Goal: Find specific page/section: Find specific page/section

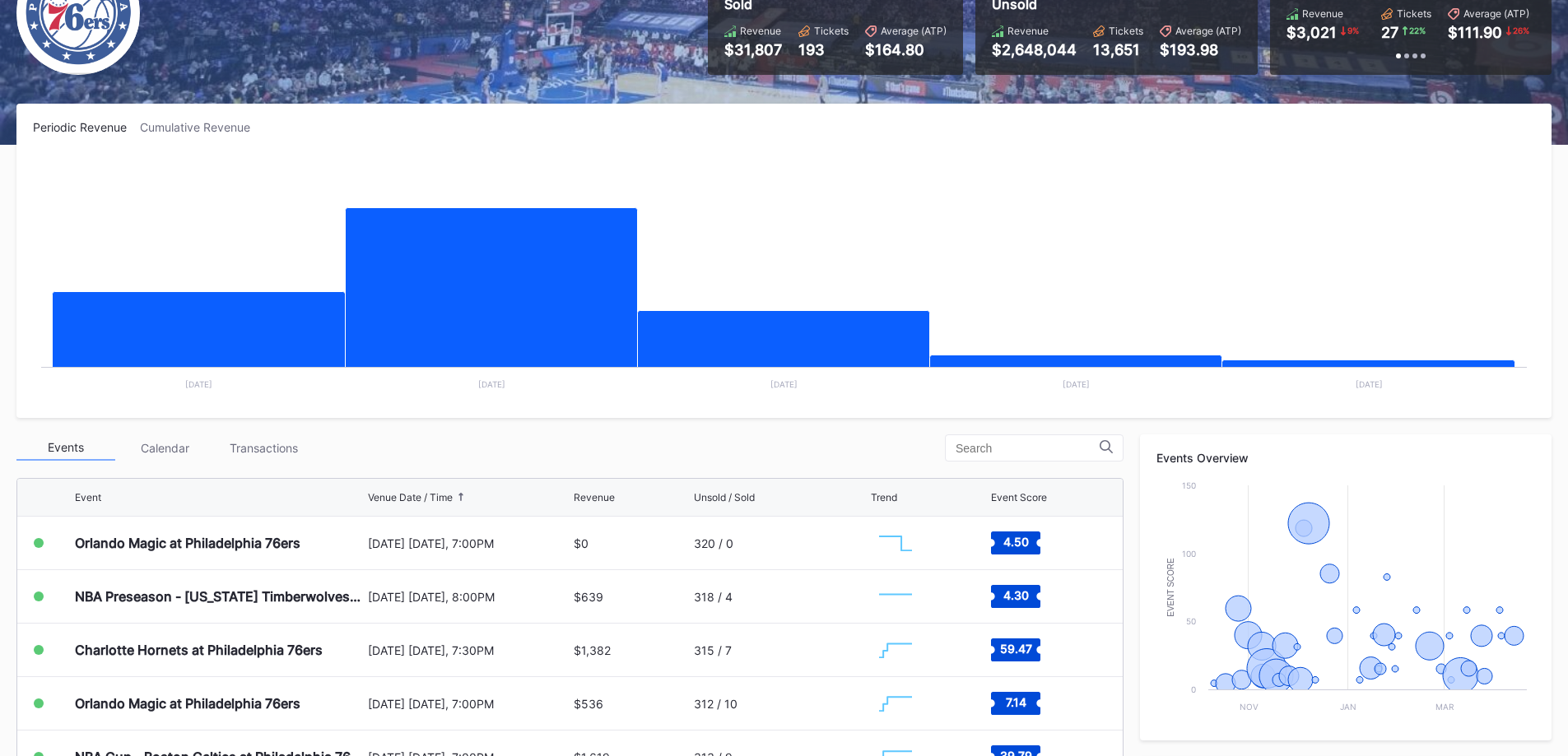
scroll to position [164, 0]
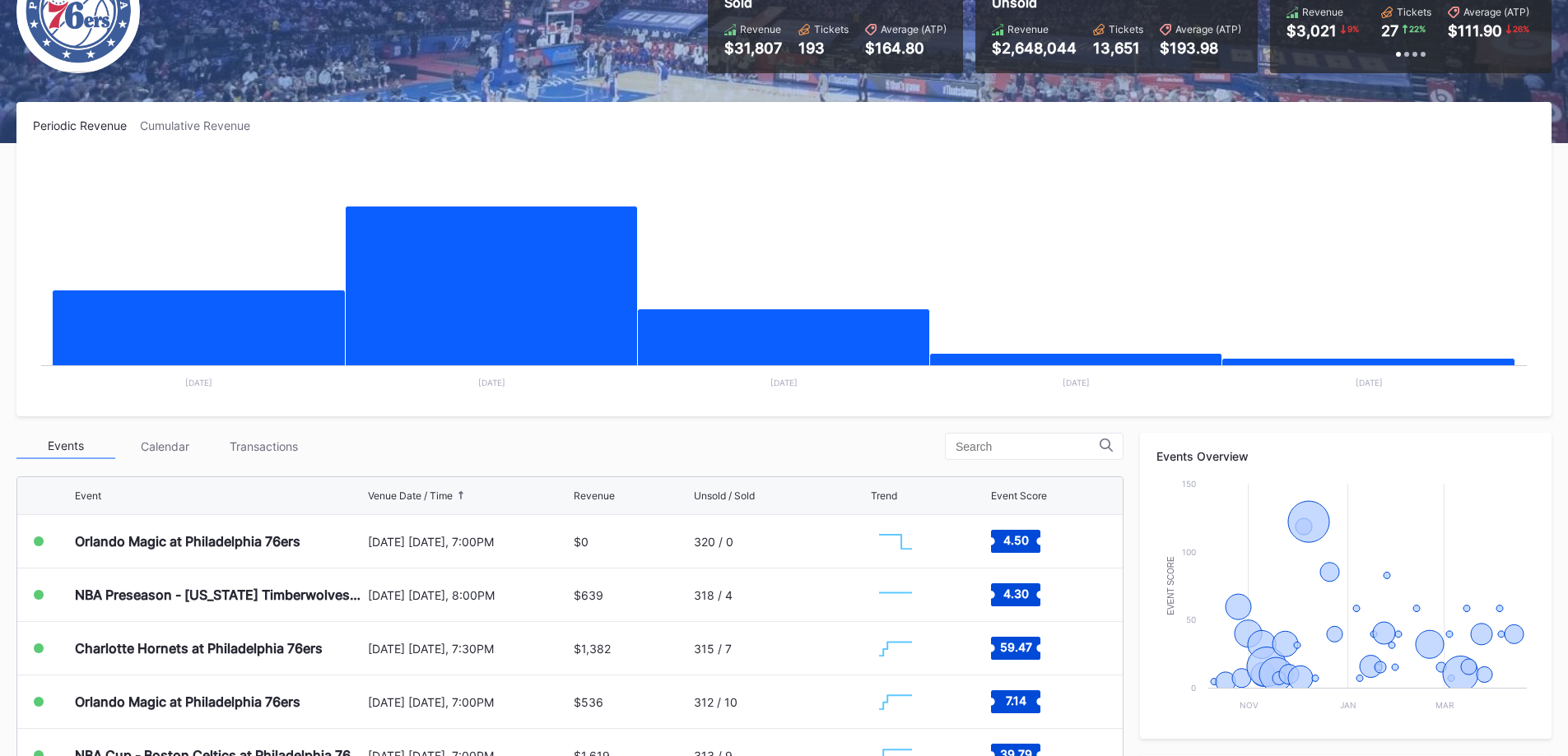
click at [264, 453] on div "Transactions" at bounding box center [264, 447] width 99 height 26
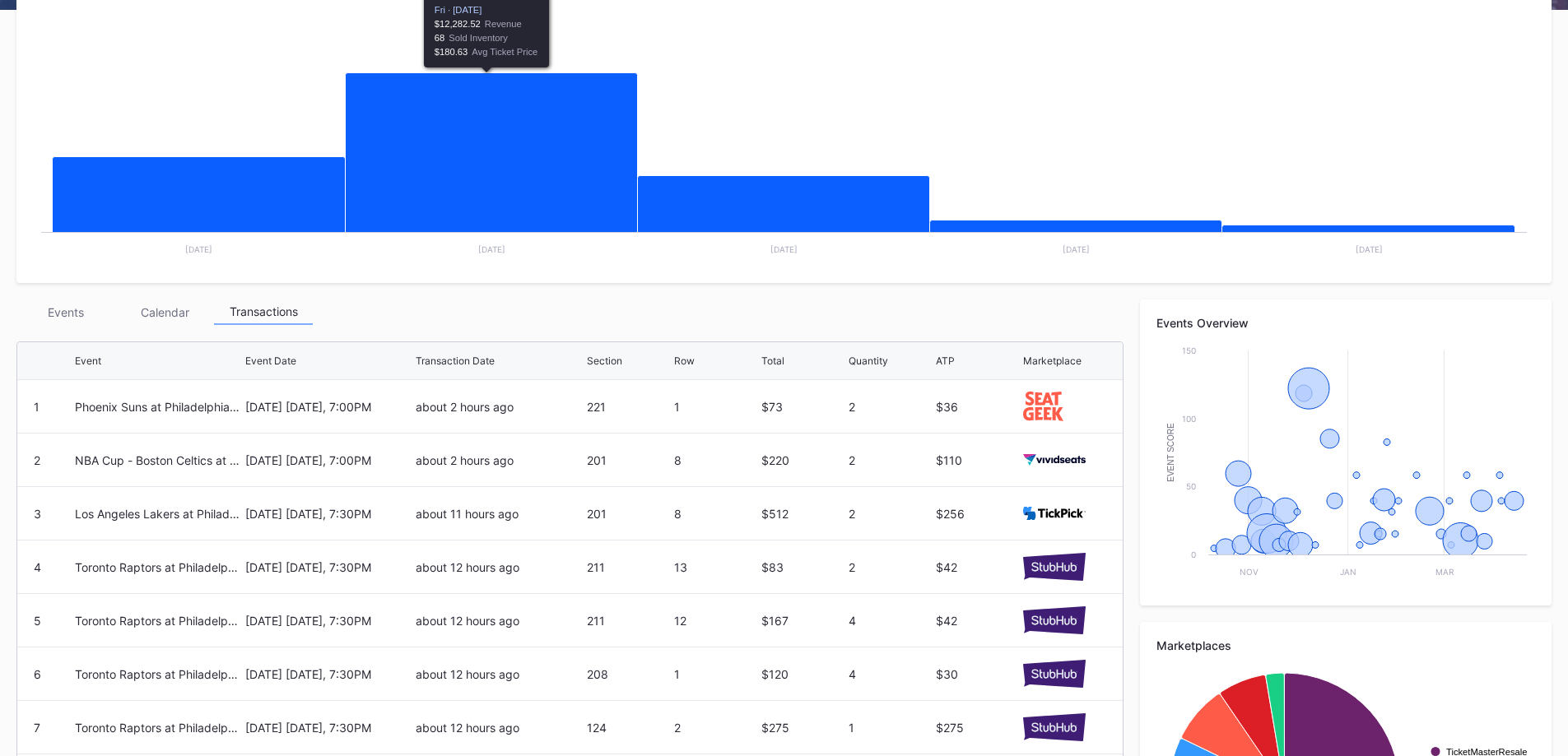
scroll to position [411, 0]
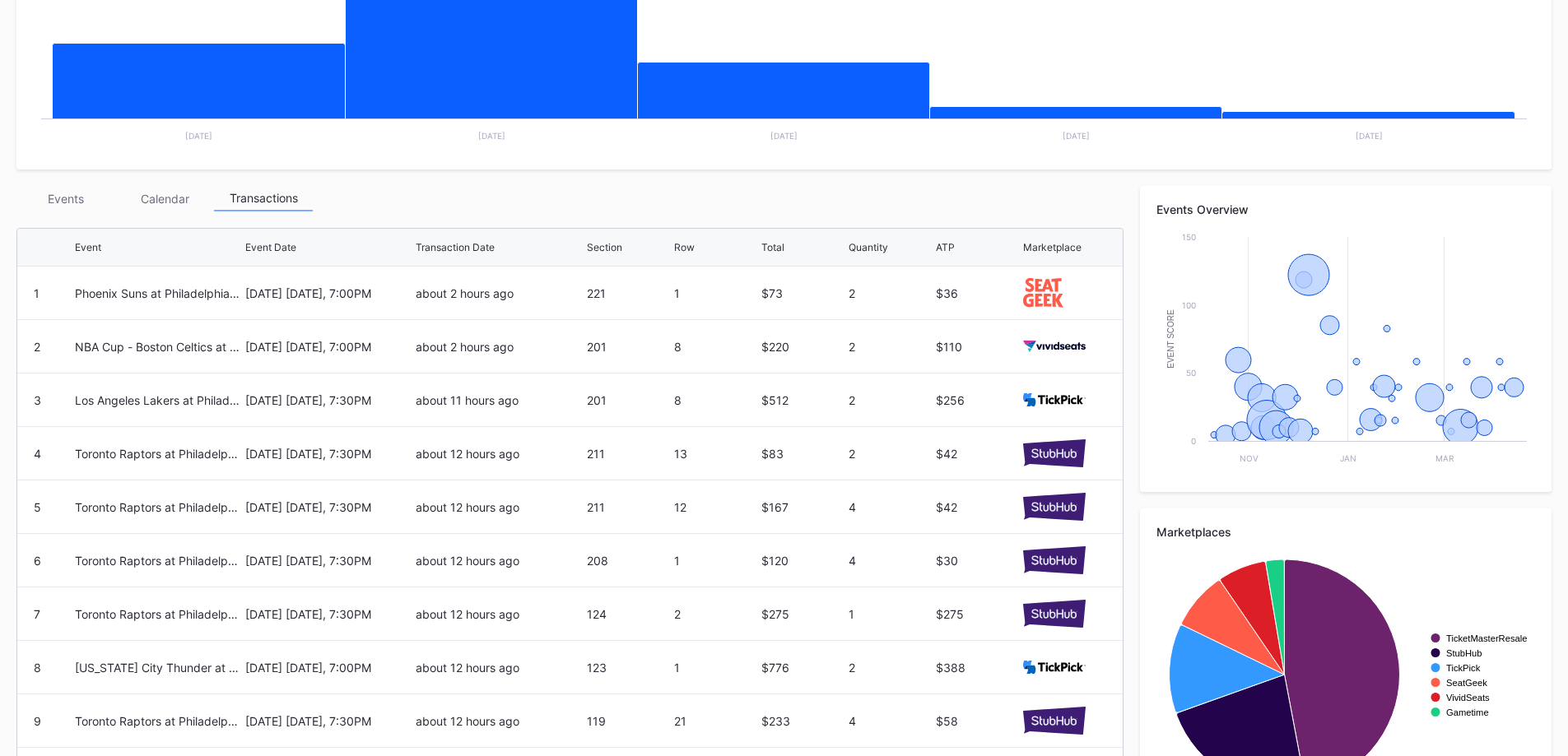
click at [54, 201] on div "Events" at bounding box center [66, 199] width 99 height 26
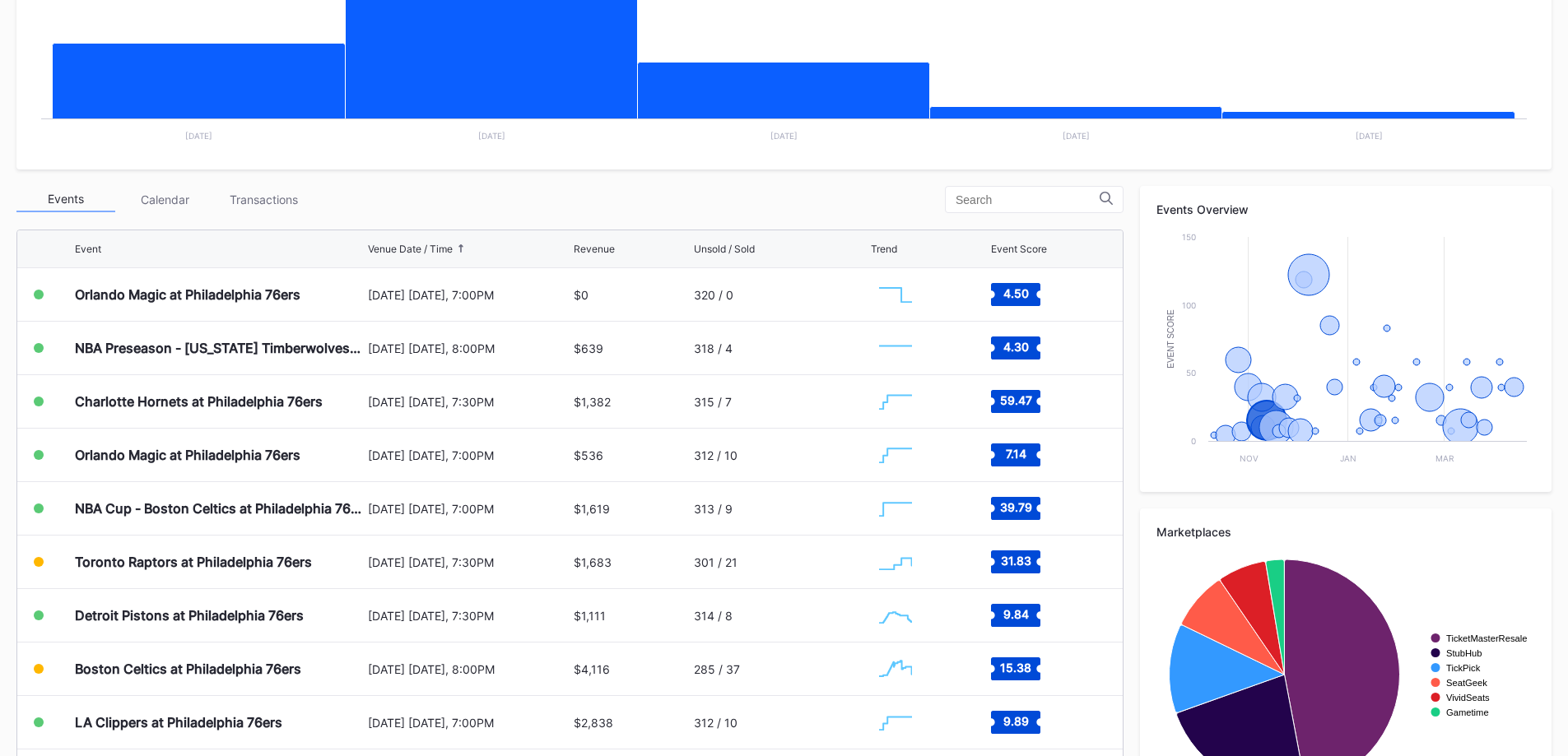
click at [163, 661] on div "Boston Celtics at Philadelphia 76ers" at bounding box center [188, 669] width 226 height 17
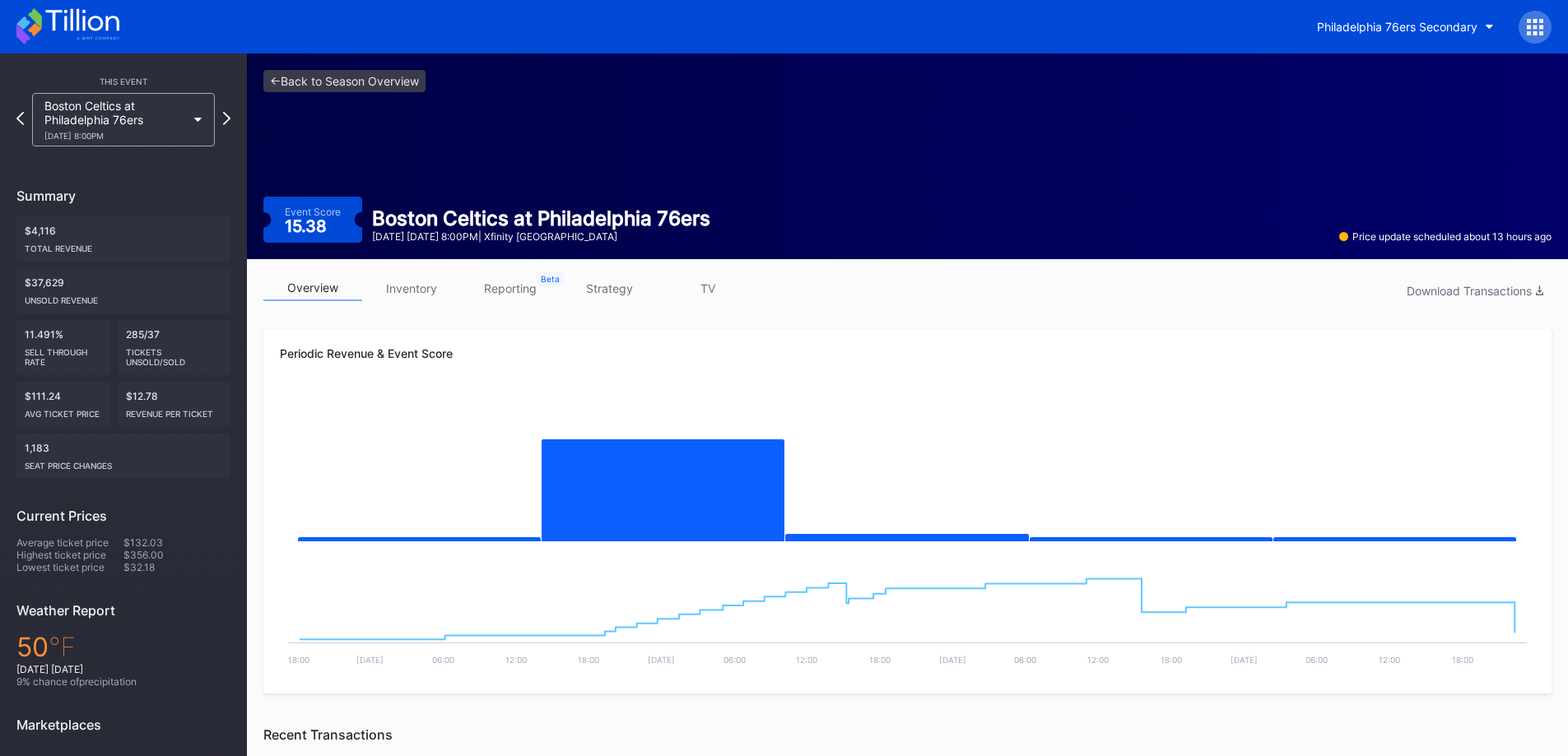
click at [104, 36] on icon at bounding box center [68, 26] width 103 height 37
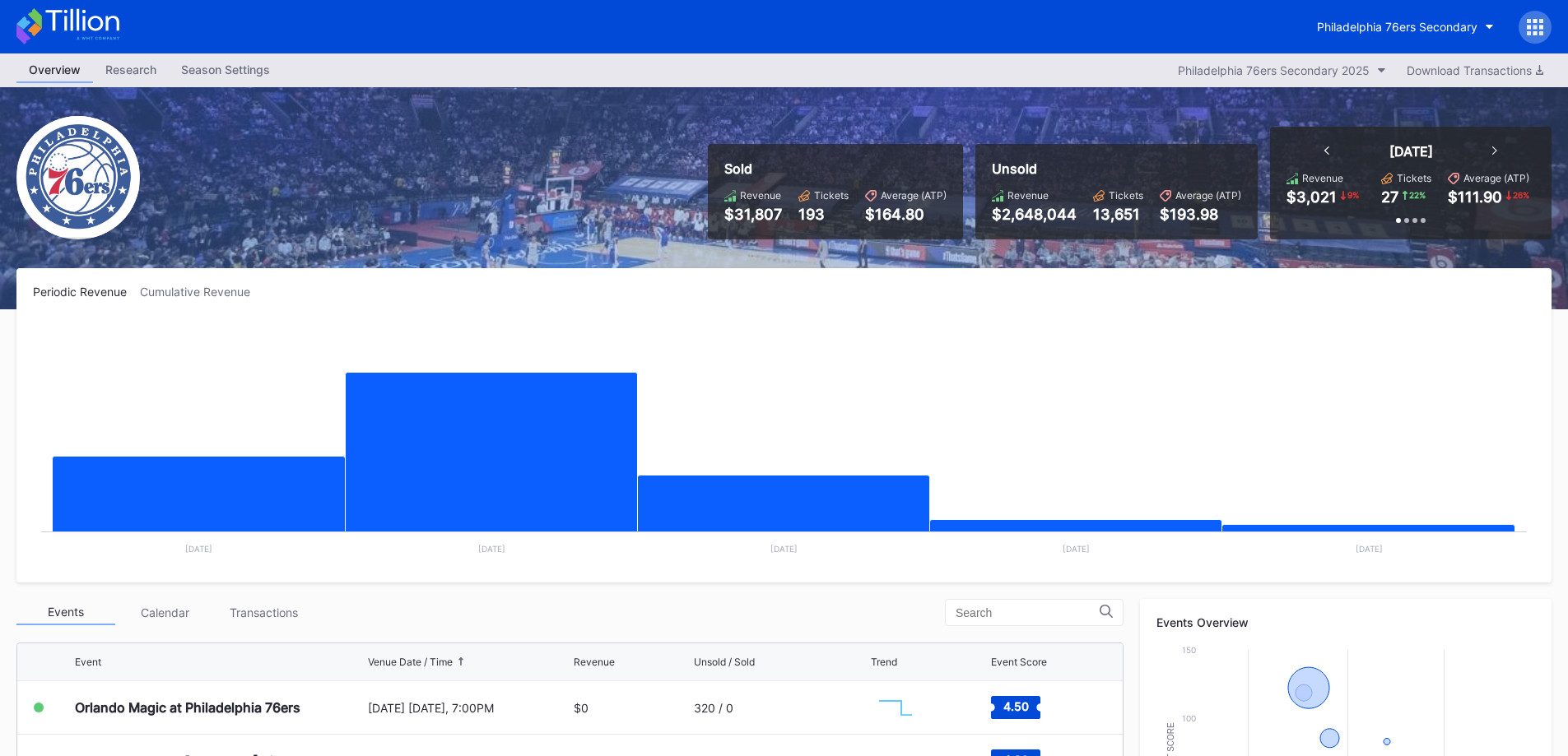
click at [1404, 31] on div "Philadelphia 76ers Secondary" at bounding box center [1397, 27] width 161 height 14
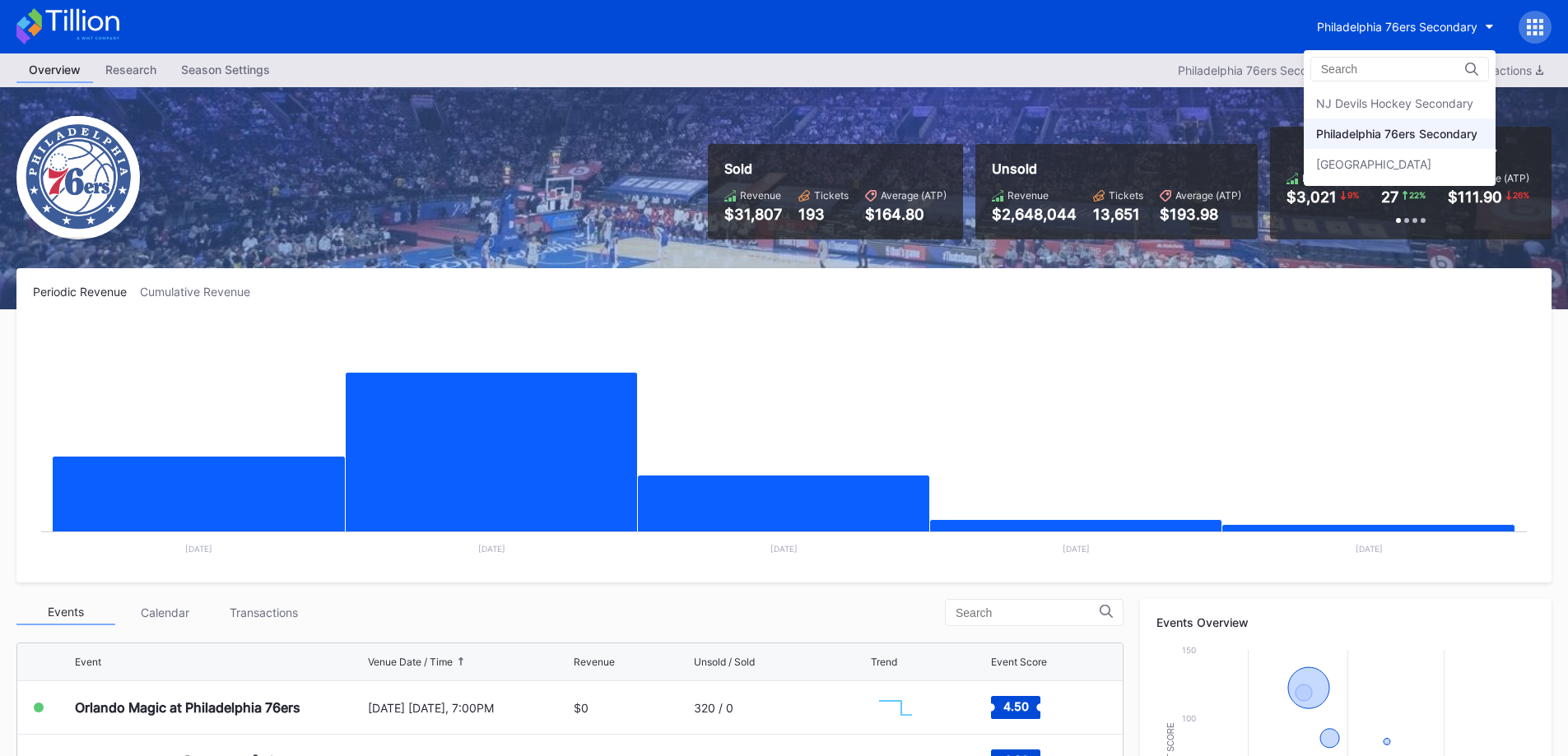
click at [1384, 107] on div "NJ Devils Hockey Secondary" at bounding box center [1395, 103] width 158 height 14
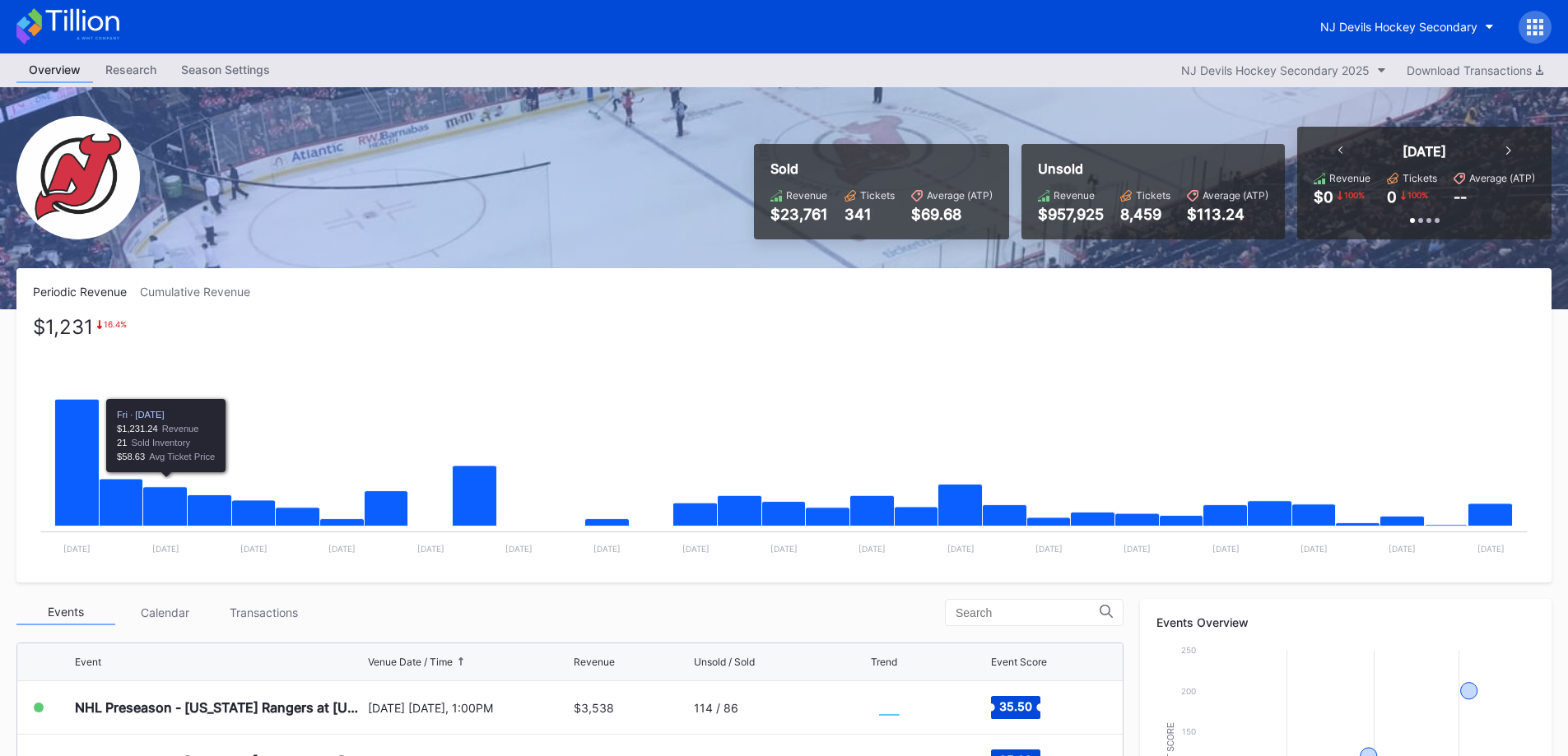
scroll to position [82, 0]
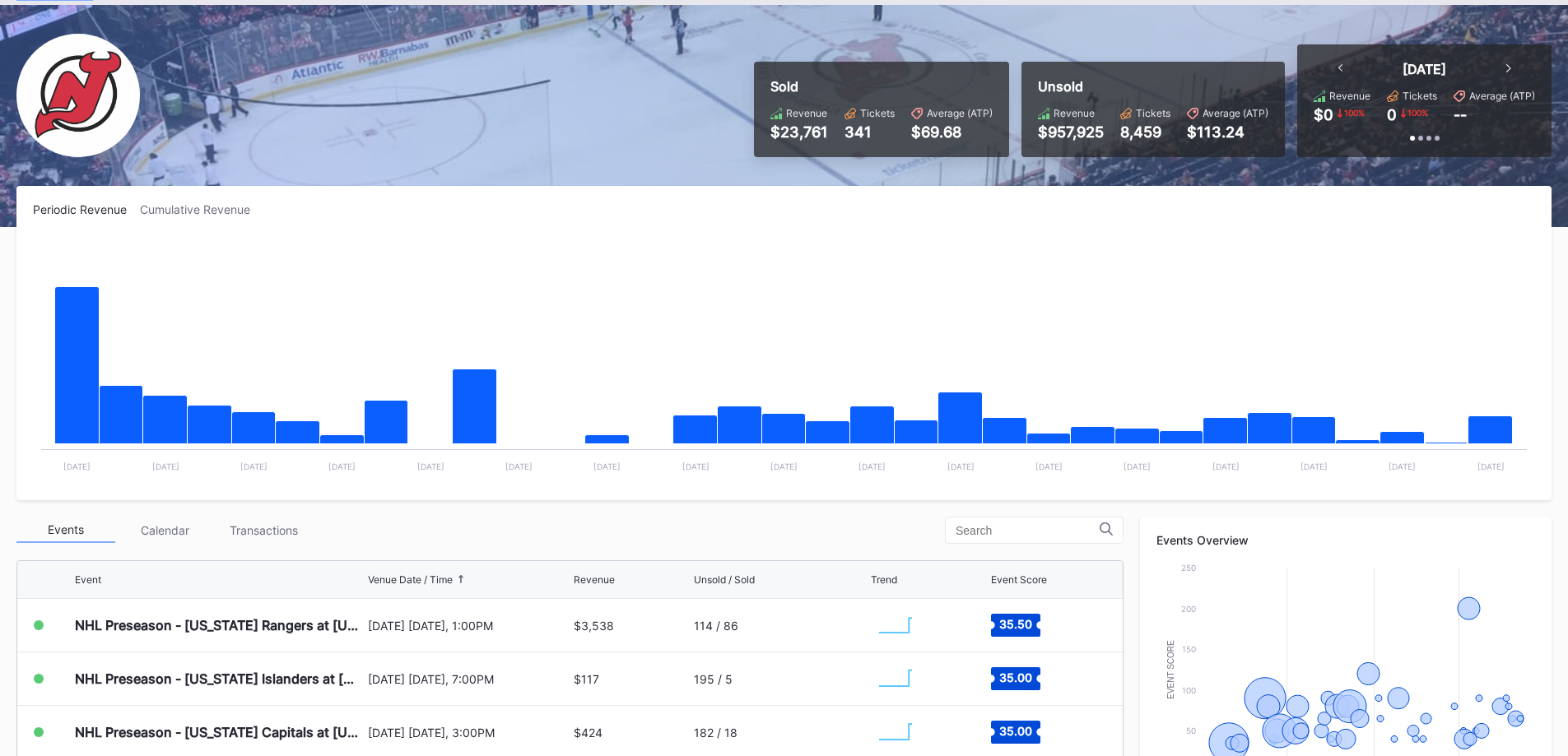
click at [232, 533] on div "Transactions" at bounding box center [264, 530] width 99 height 26
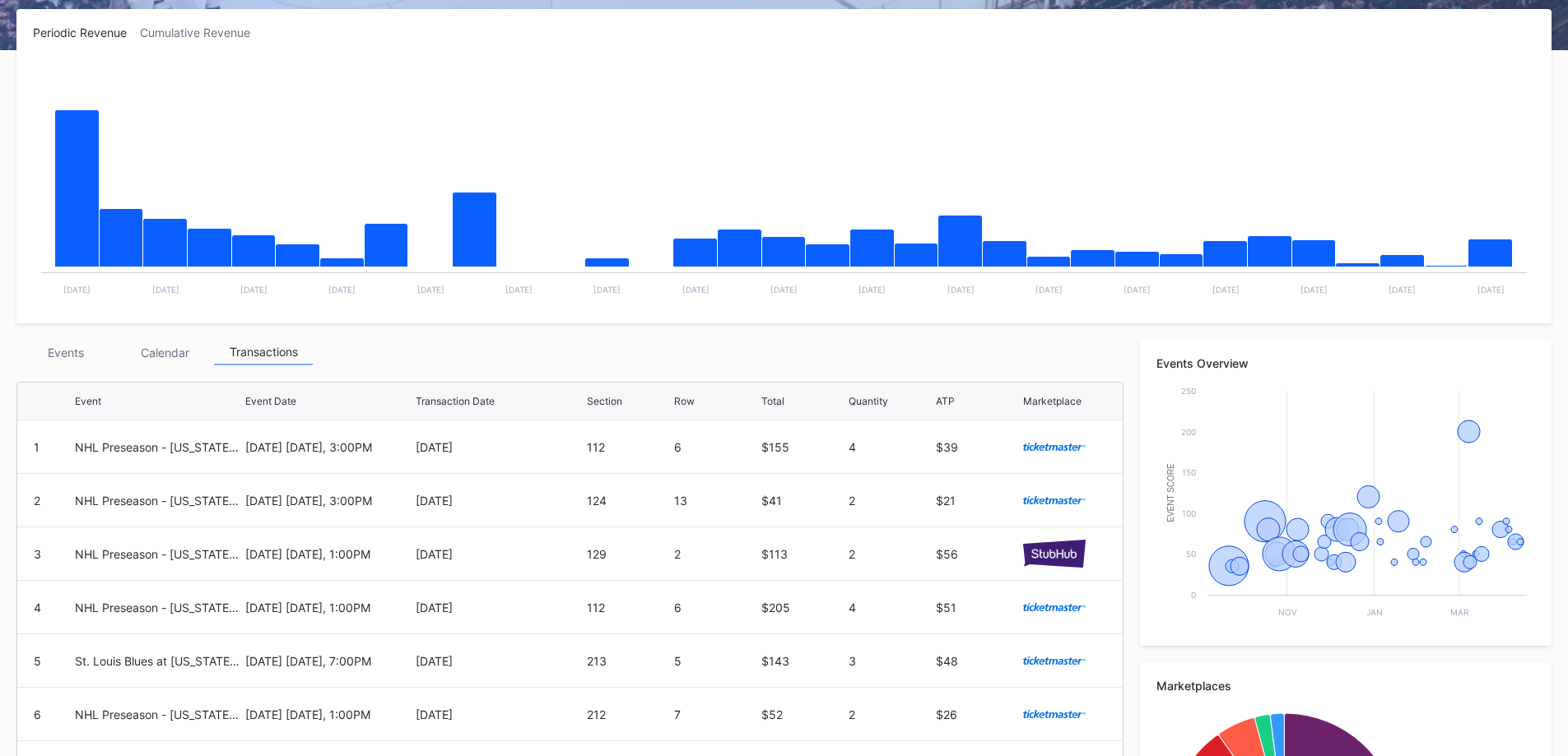
scroll to position [247, 0]
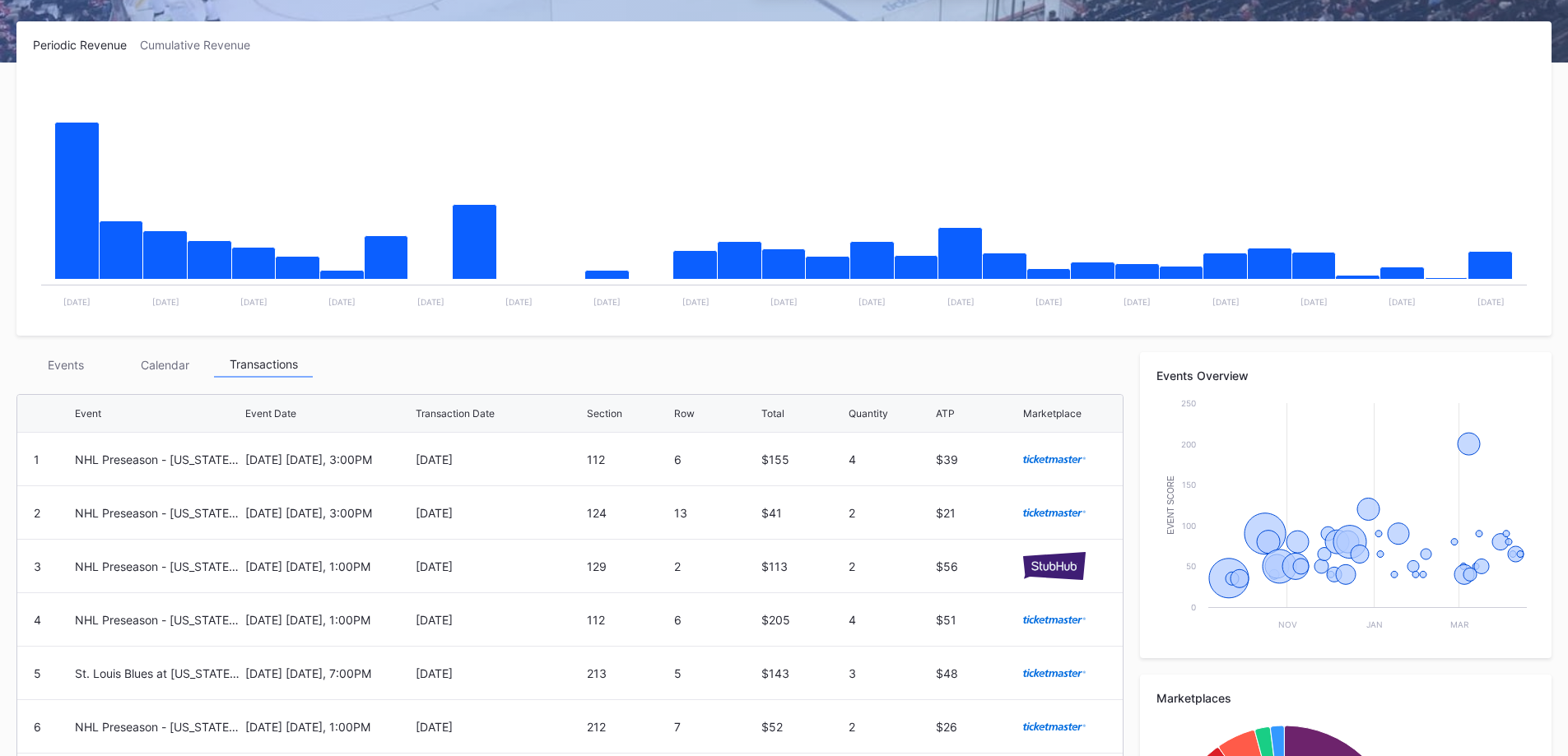
click at [82, 370] on div "Events" at bounding box center [66, 365] width 99 height 26
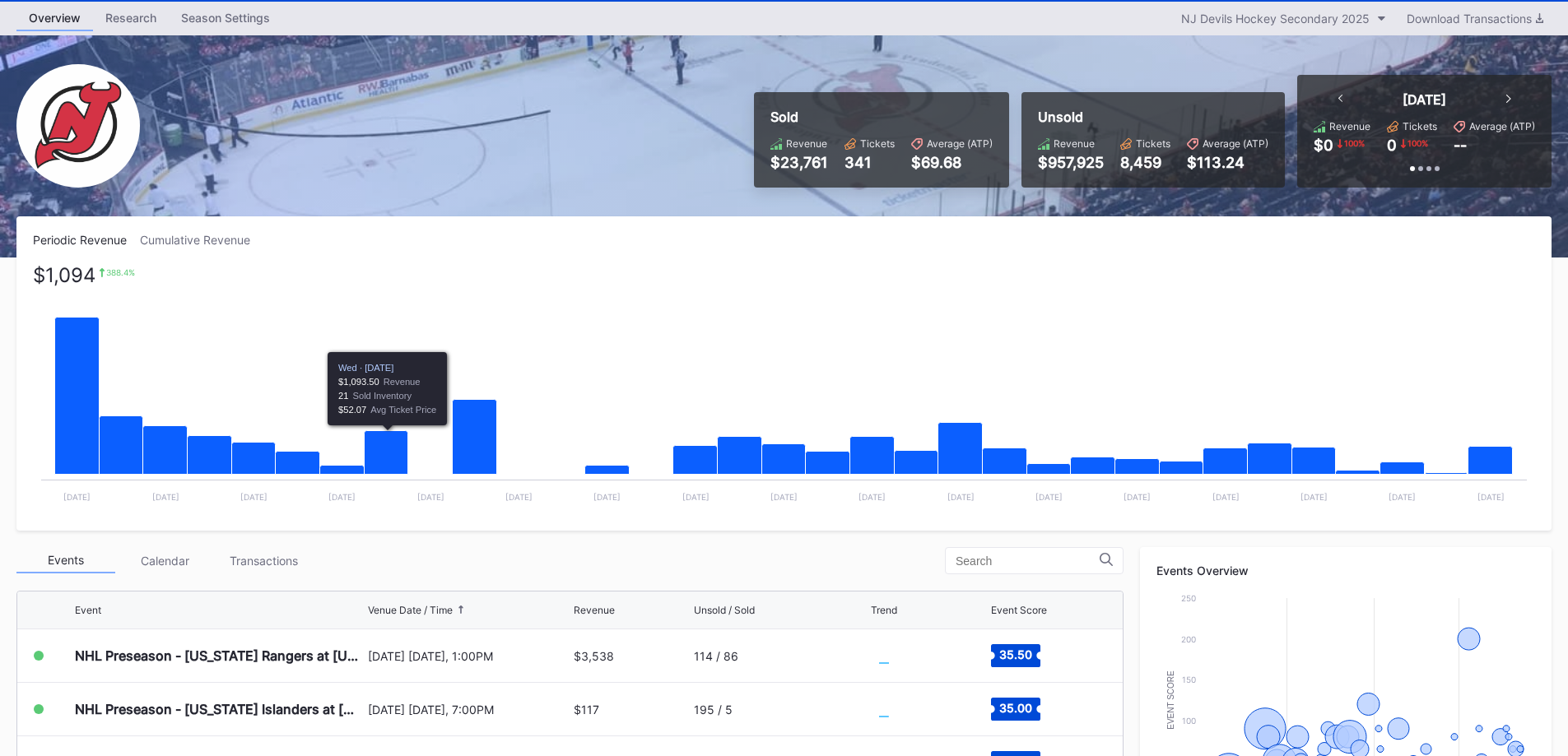
scroll to position [0, 0]
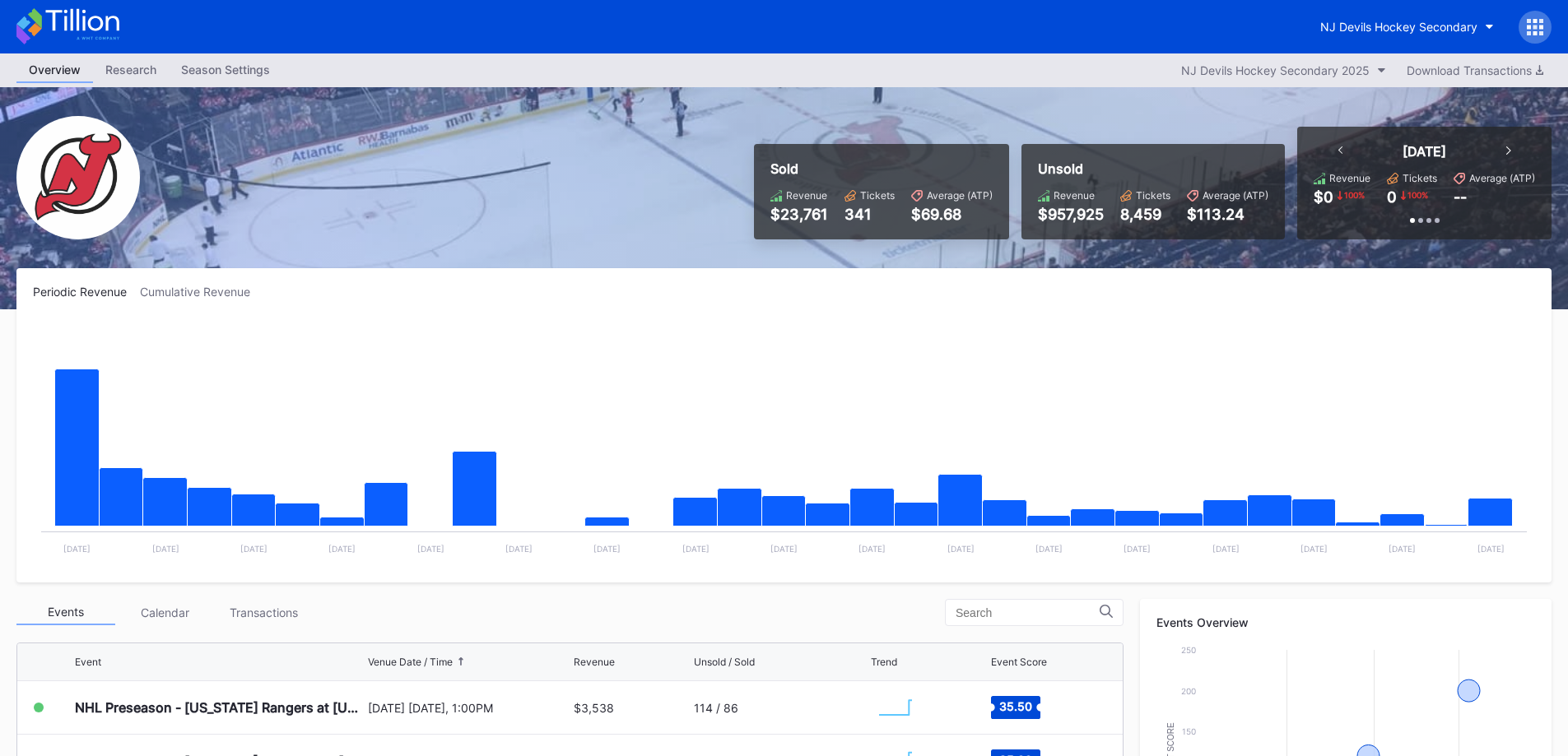
click at [1404, 22] on div "NJ Devils Hockey Secondary" at bounding box center [1399, 27] width 158 height 14
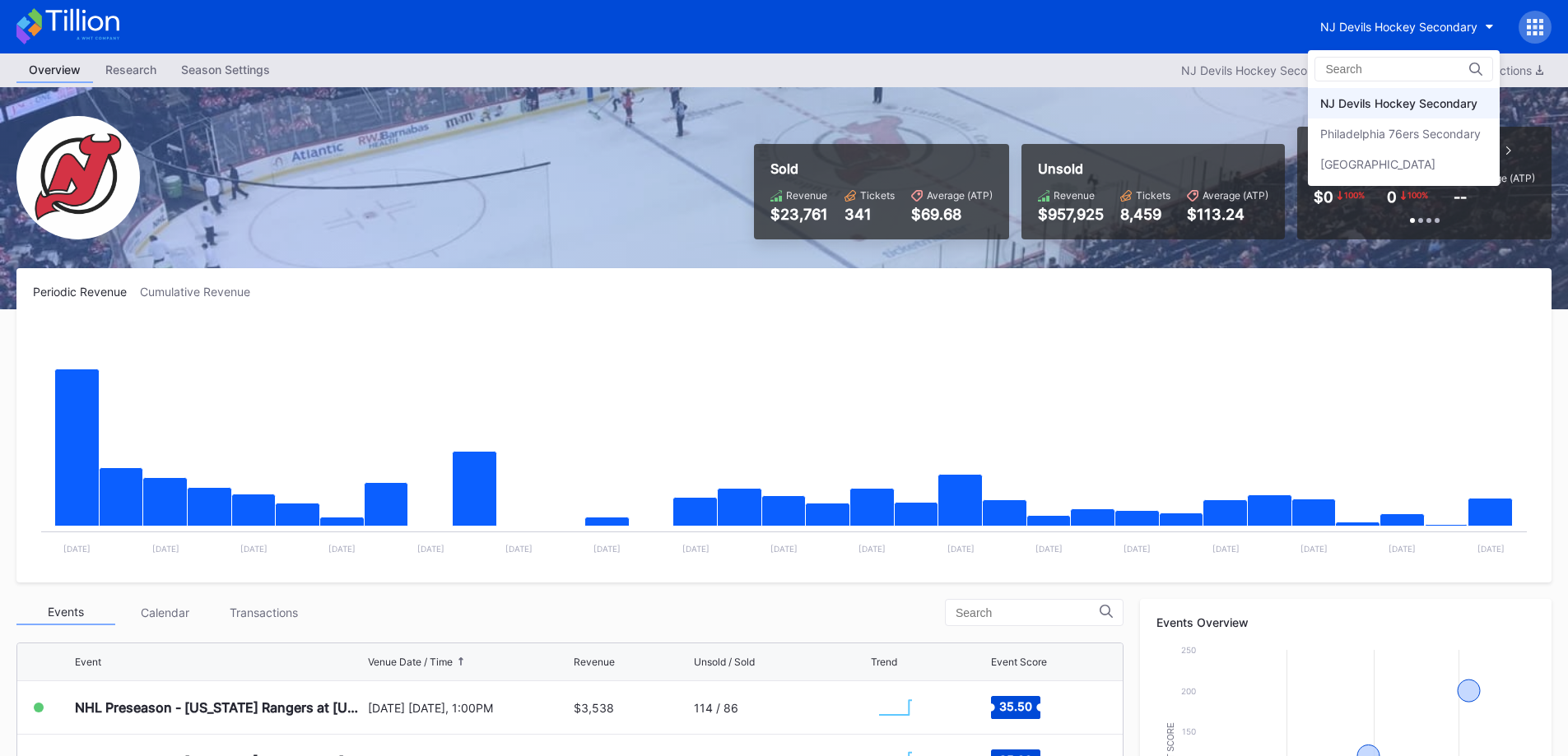
click at [1378, 177] on div "[GEOGRAPHIC_DATA]" at bounding box center [1402, 163] width 191 height 31
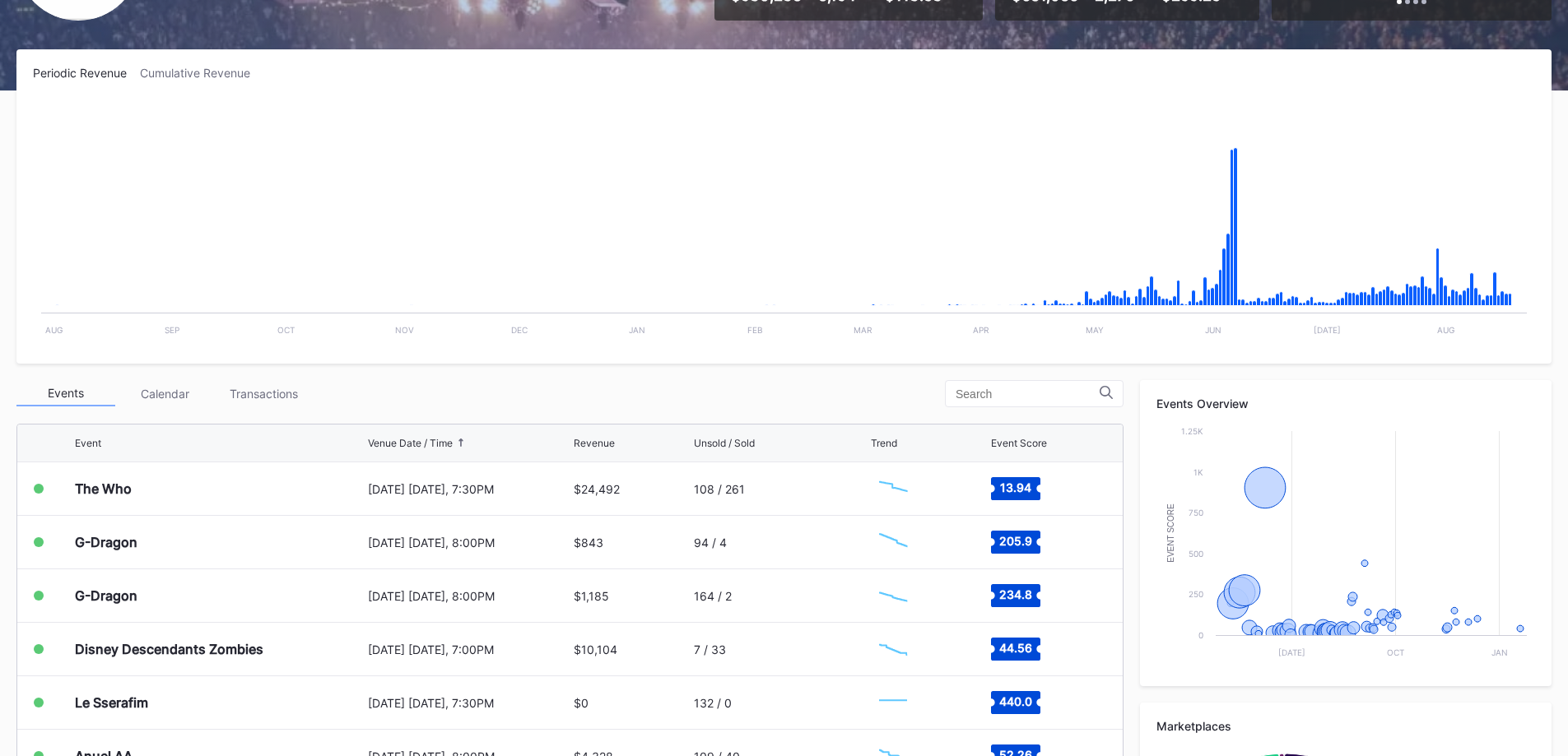
scroll to position [493, 0]
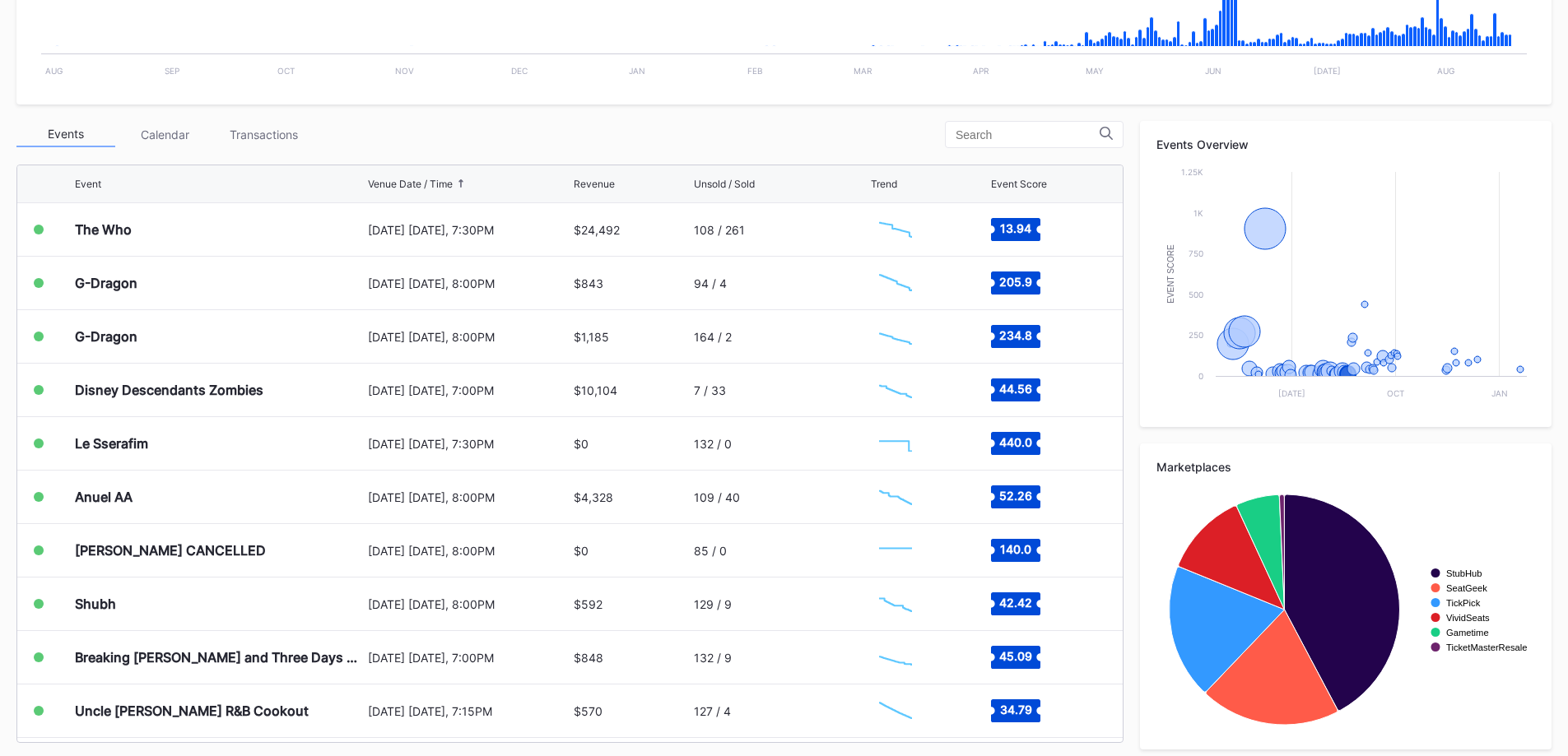
click at [285, 133] on div "Transactions" at bounding box center [264, 135] width 99 height 26
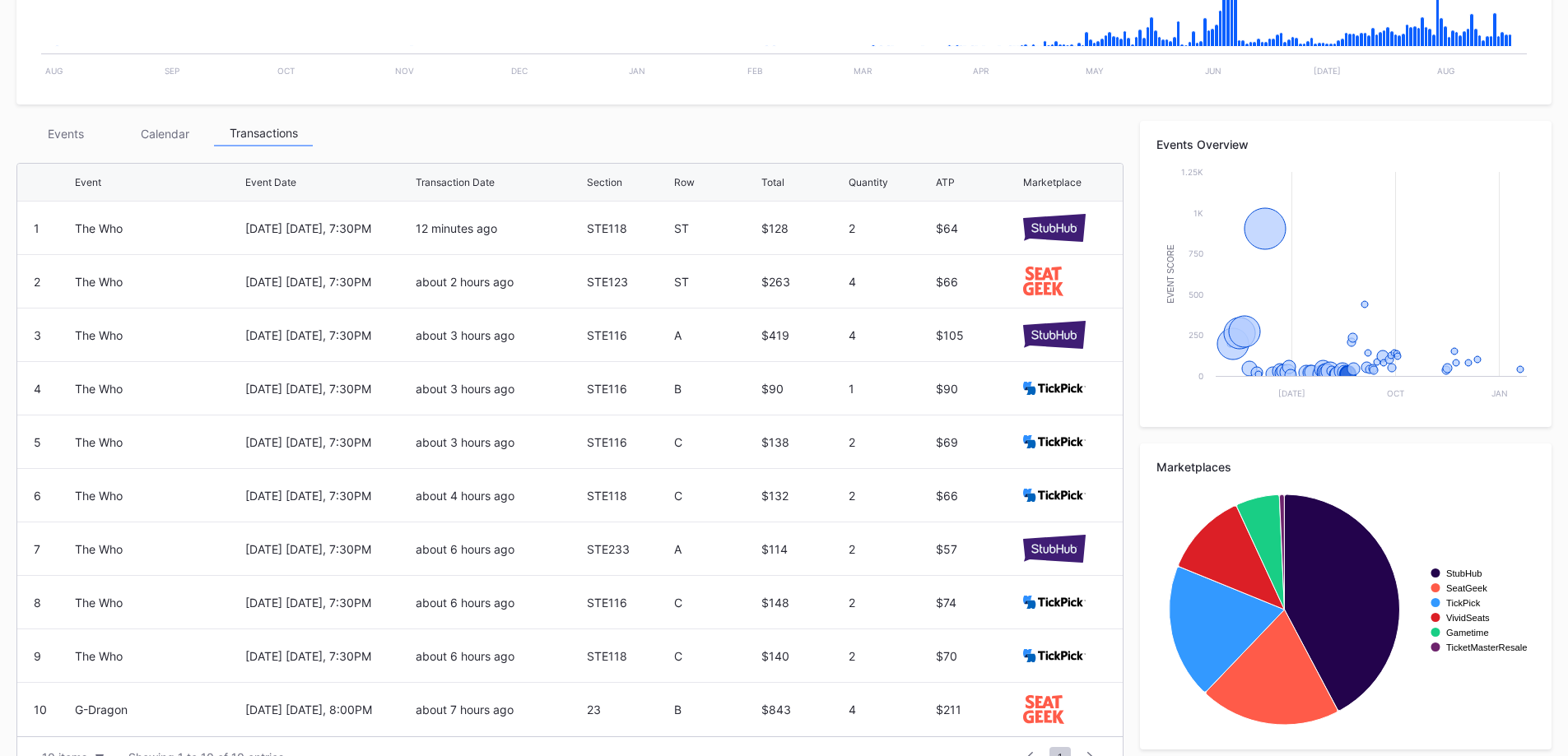
click at [84, 134] on div "Events" at bounding box center [66, 134] width 99 height 26
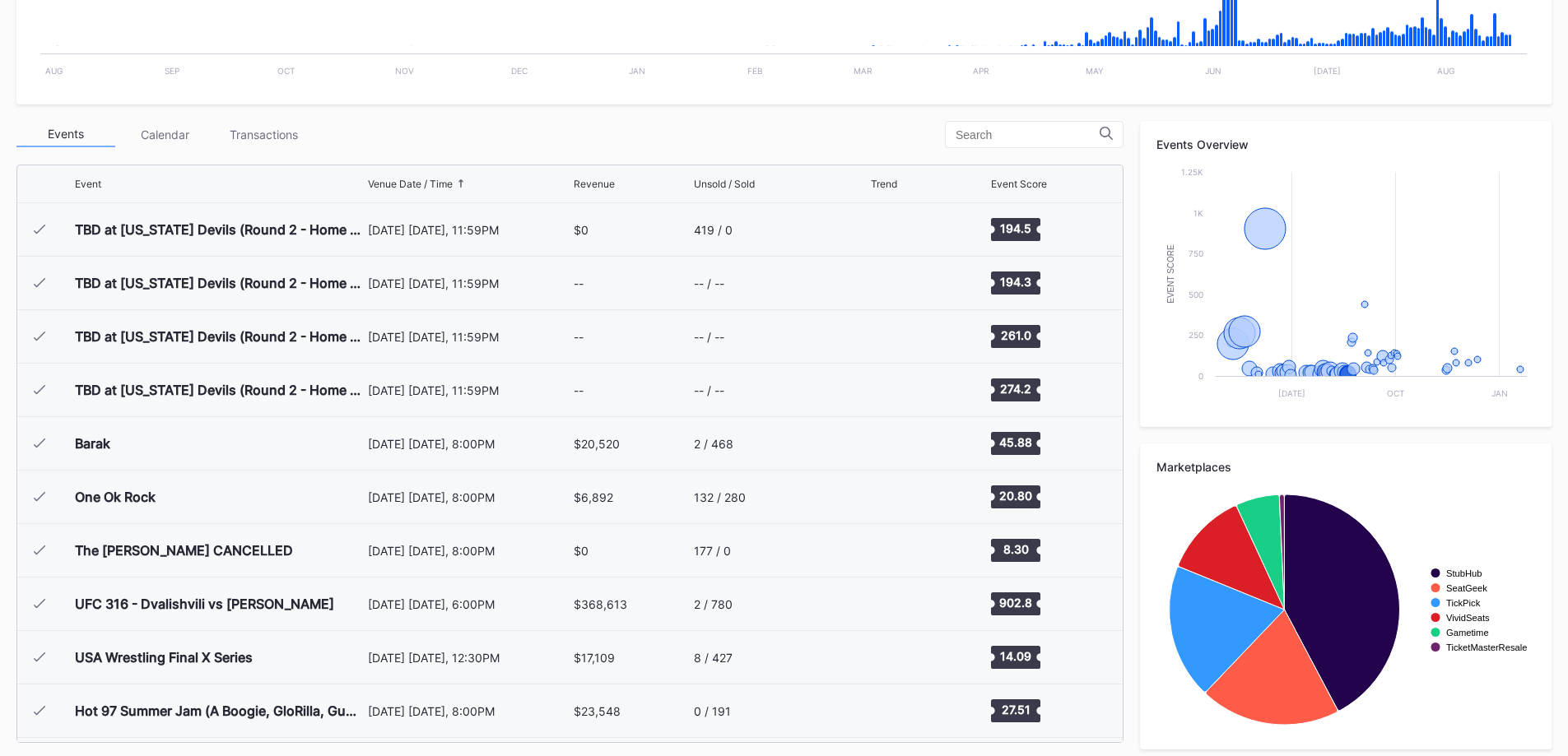
scroll to position [1711, 0]
